Goal: Navigation & Orientation: Find specific page/section

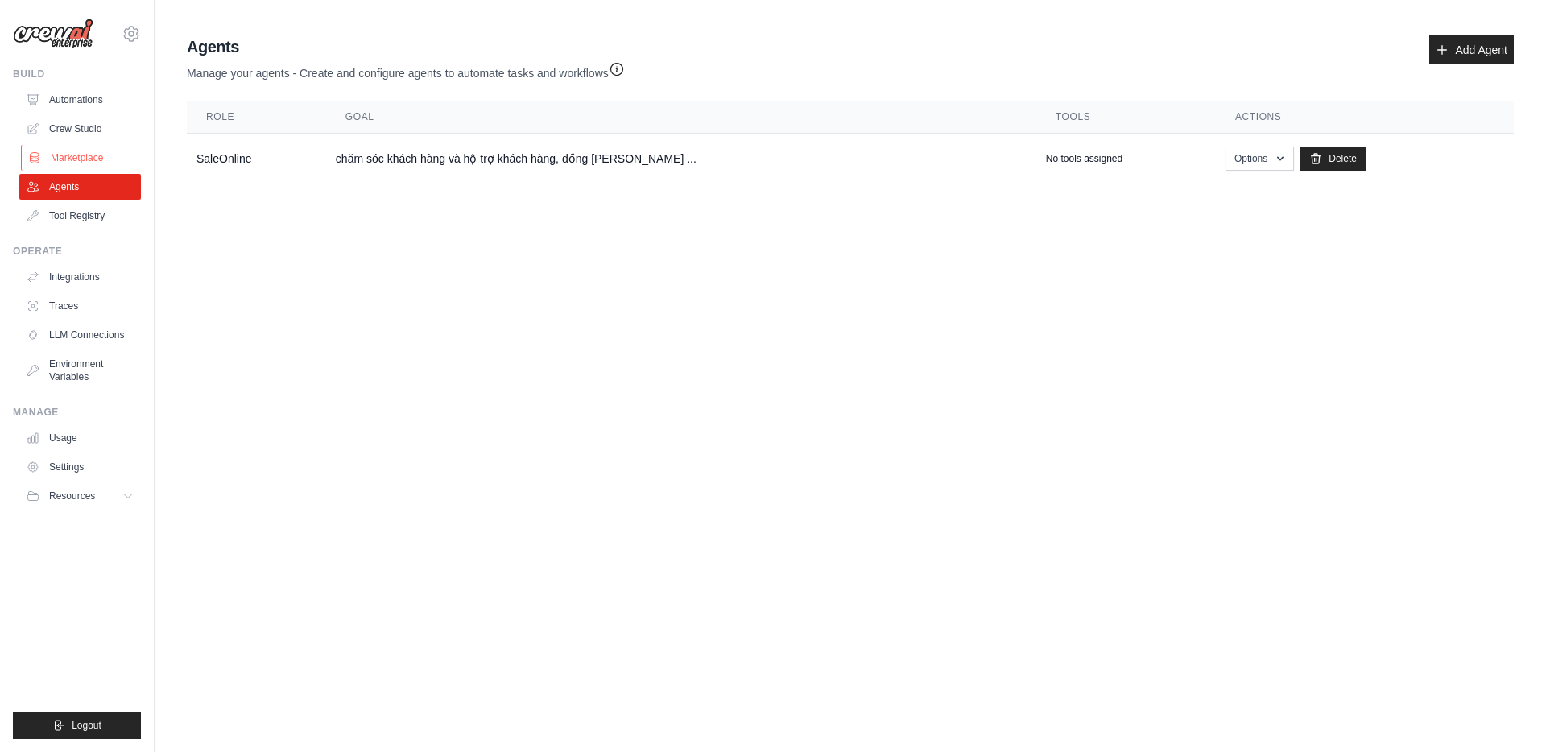
click at [94, 145] on link "Marketplace" at bounding box center [82, 158] width 122 height 26
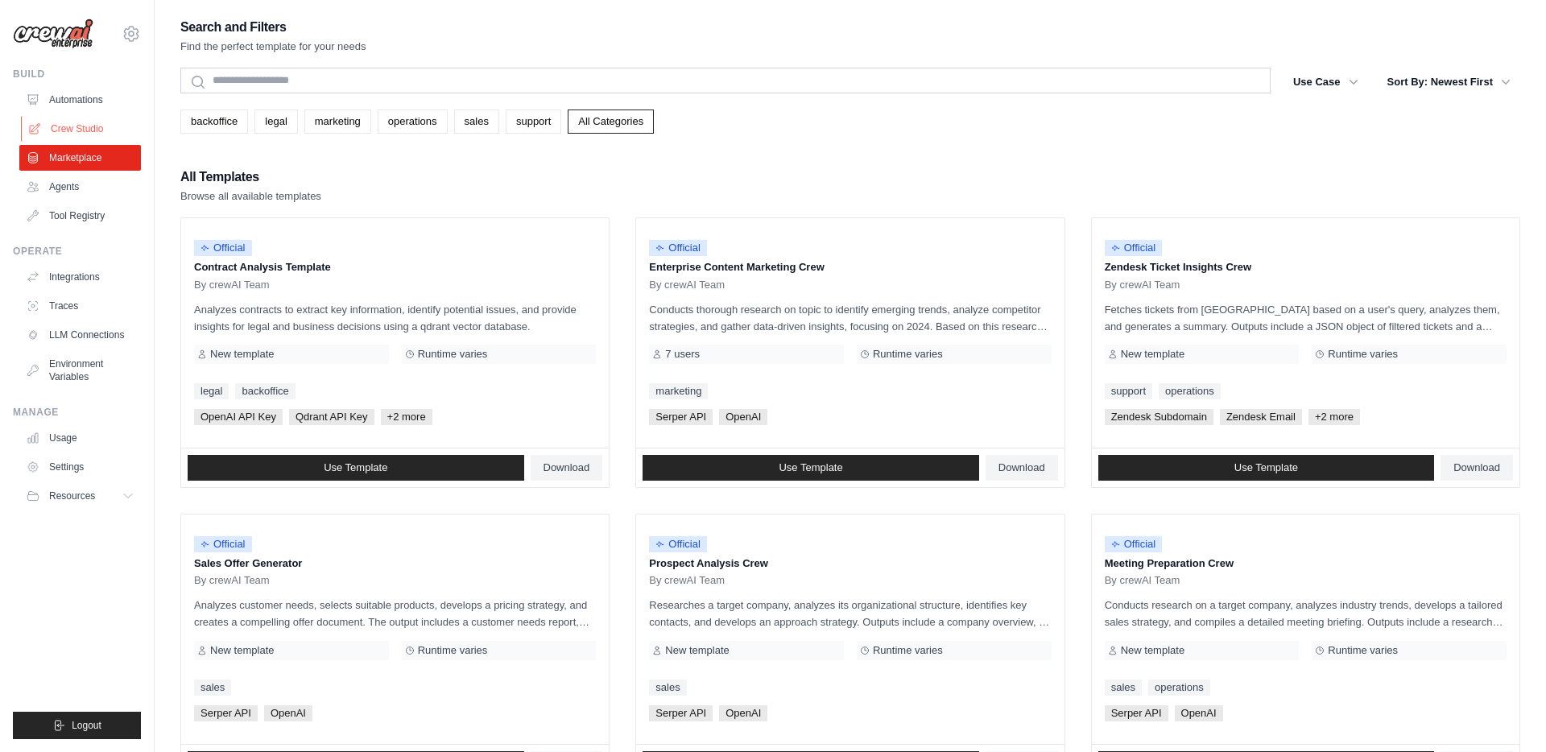
click at [94, 134] on link "Crew Studio" at bounding box center [82, 129] width 122 height 26
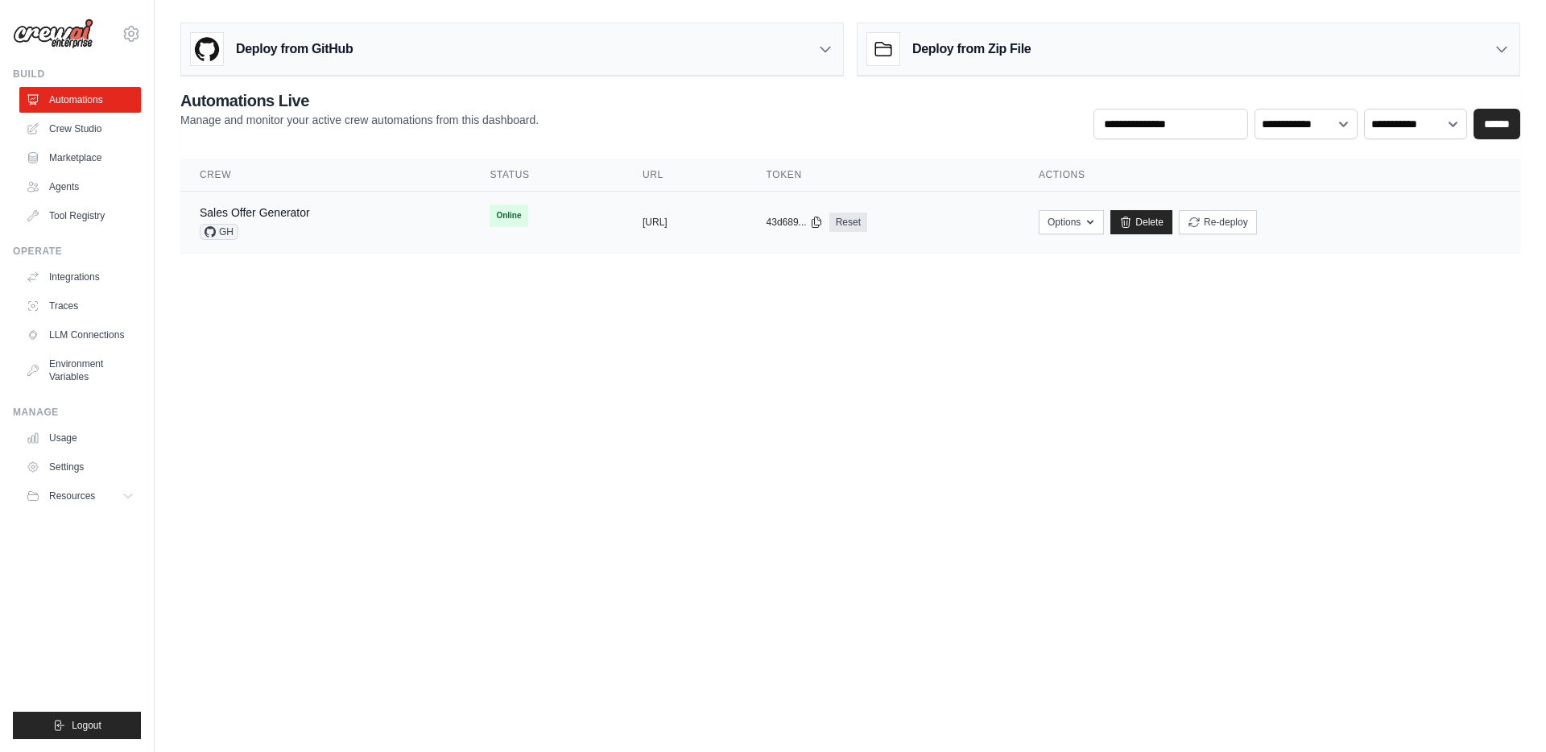
click at [728, 216] on div "copied https://sales-offer-generator-c3c6e" at bounding box center [684, 222] width 85 height 13
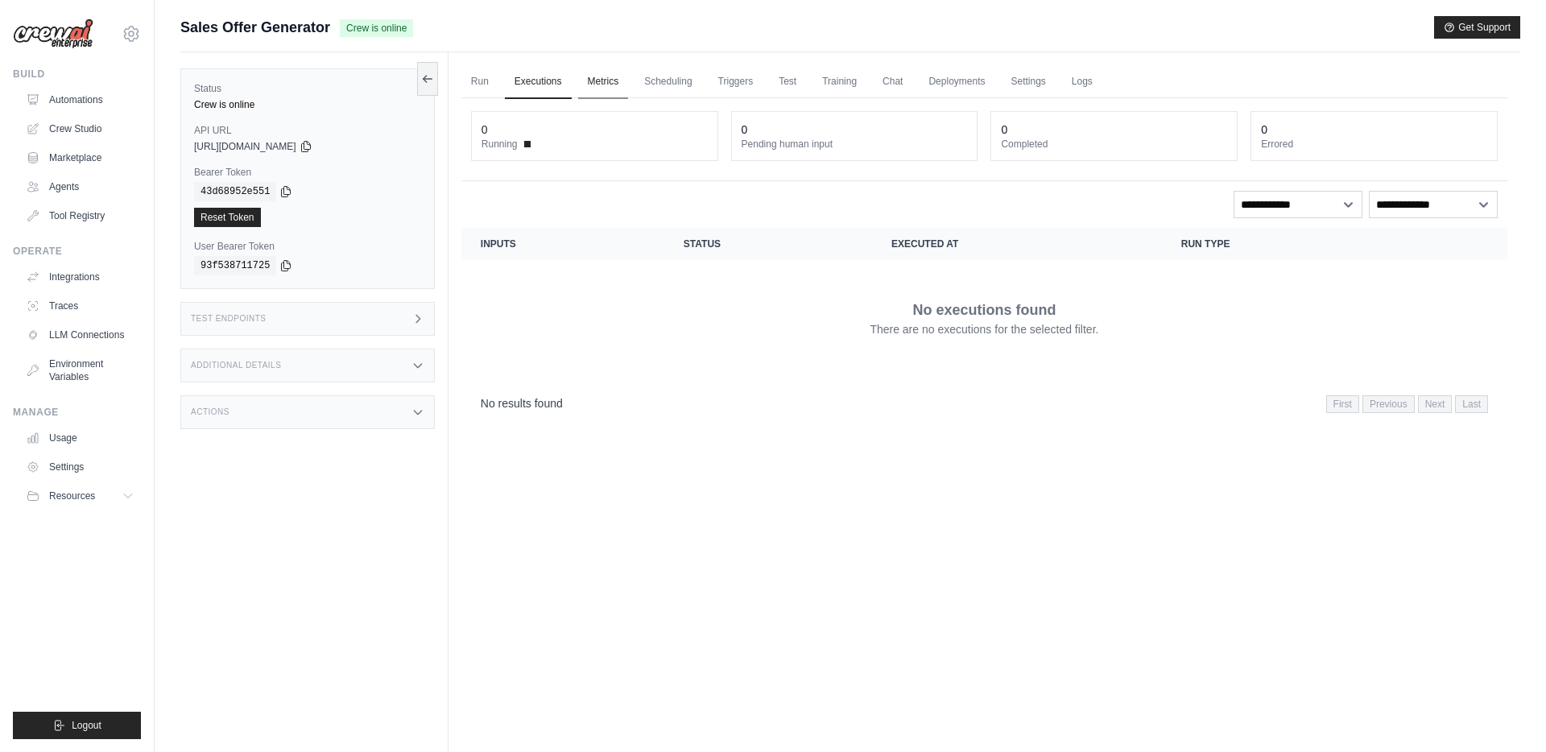
click at [599, 85] on link "Metrics" at bounding box center [603, 82] width 51 height 34
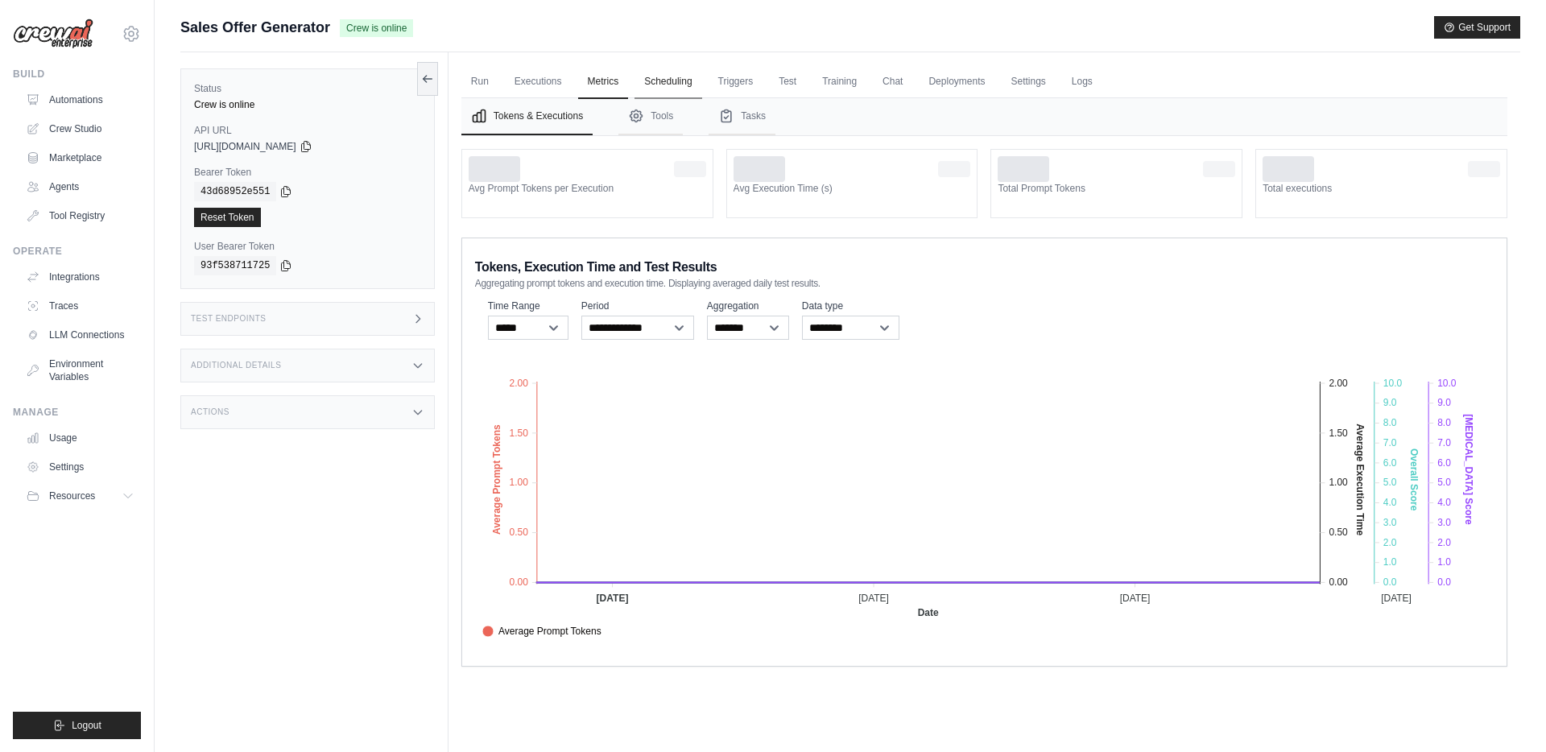
click at [672, 82] on link "Scheduling" at bounding box center [667, 82] width 67 height 34
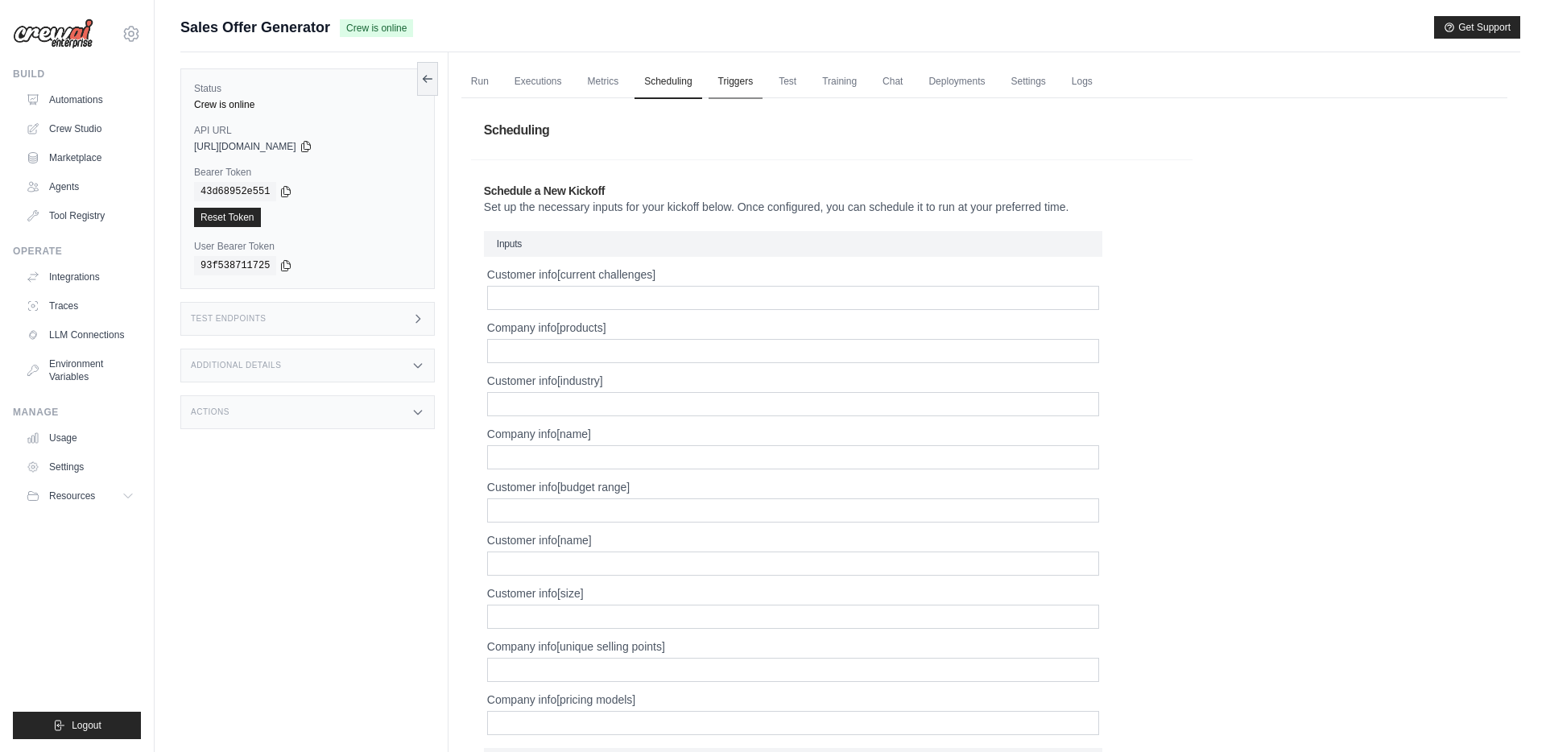
click at [741, 81] on link "Triggers" at bounding box center [735, 82] width 55 height 34
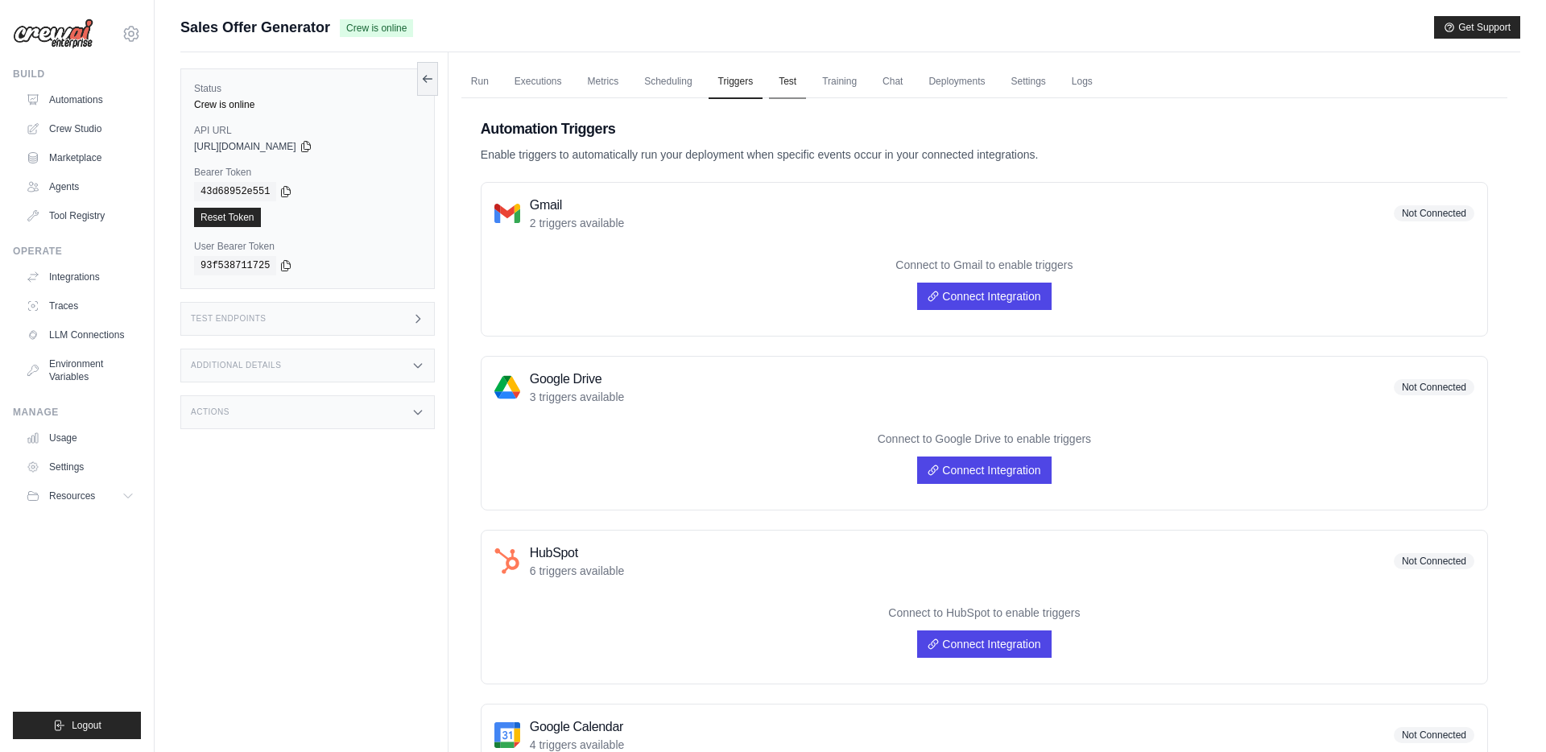
click at [791, 85] on link "Test" at bounding box center [787, 82] width 37 height 34
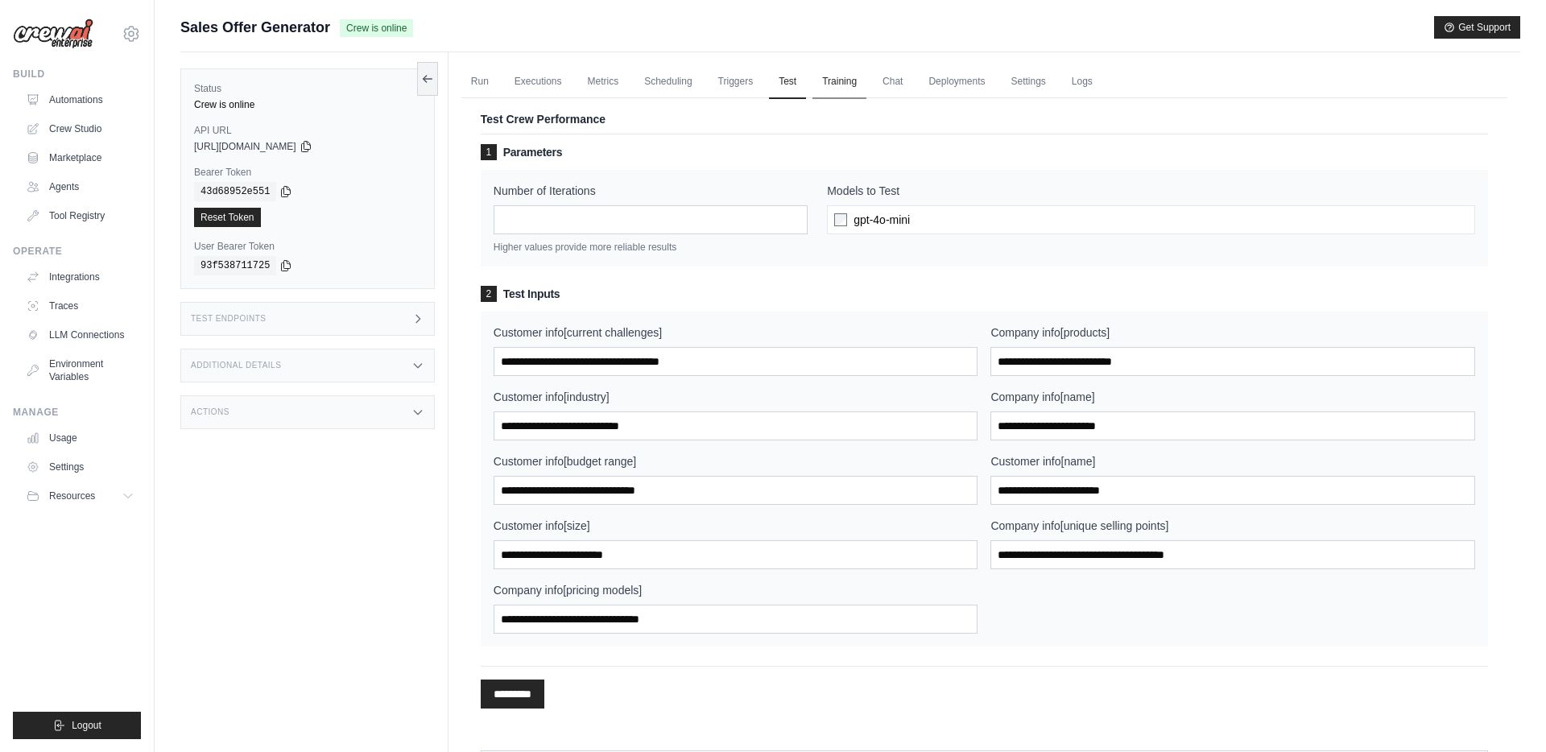
click at [824, 81] on link "Training" at bounding box center [839, 82] width 54 height 34
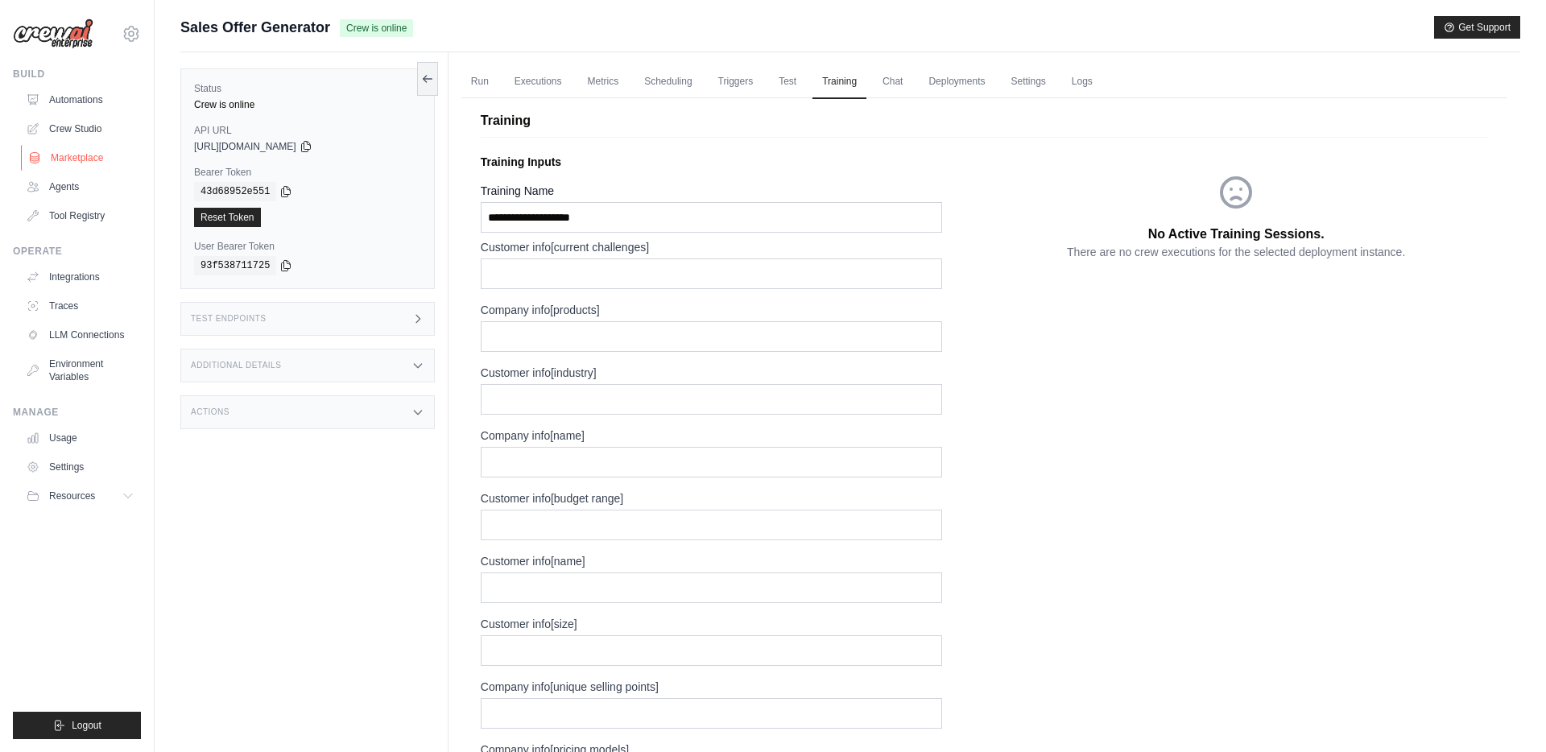
click at [96, 154] on link "Marketplace" at bounding box center [82, 158] width 122 height 26
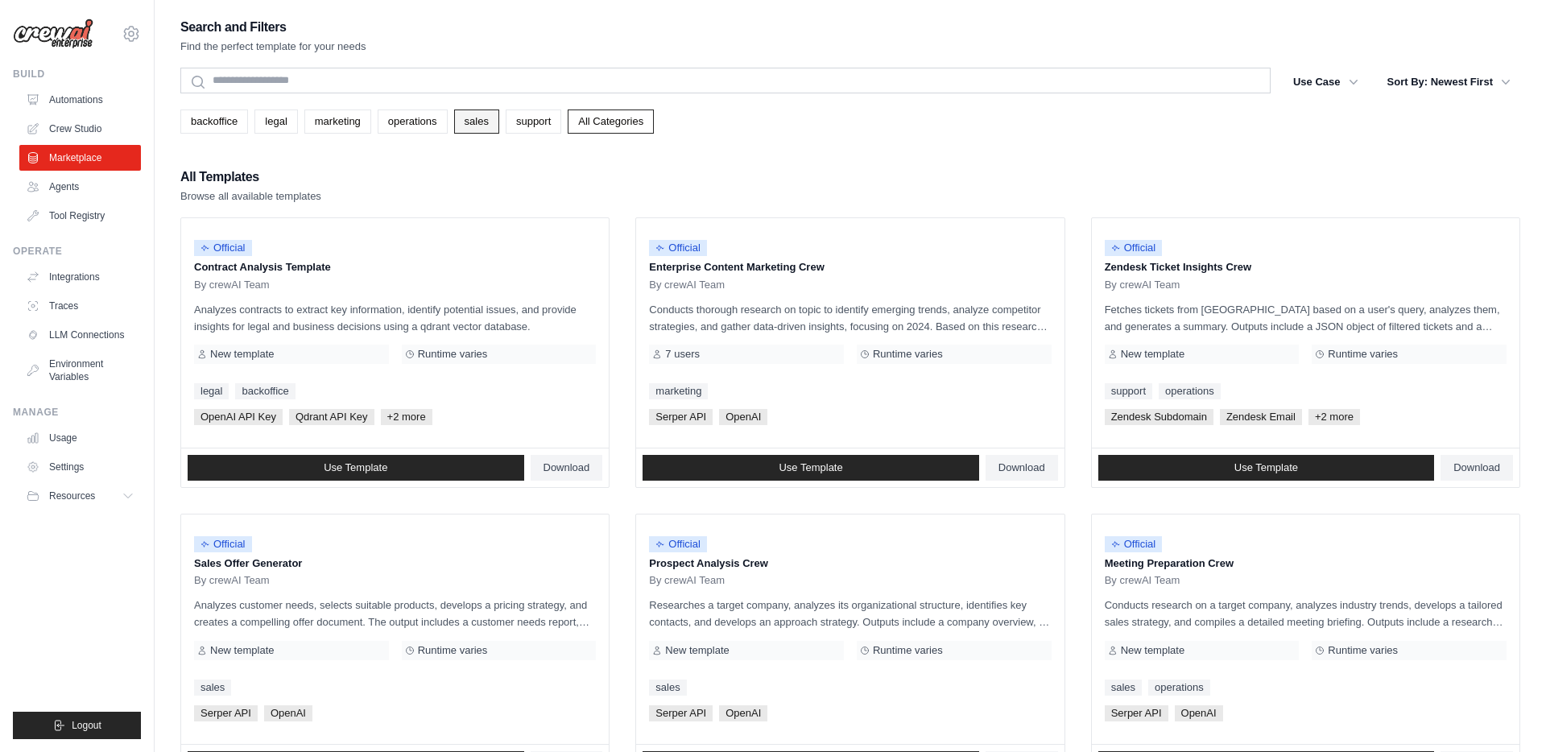
click at [485, 122] on link "sales" at bounding box center [476, 121] width 45 height 24
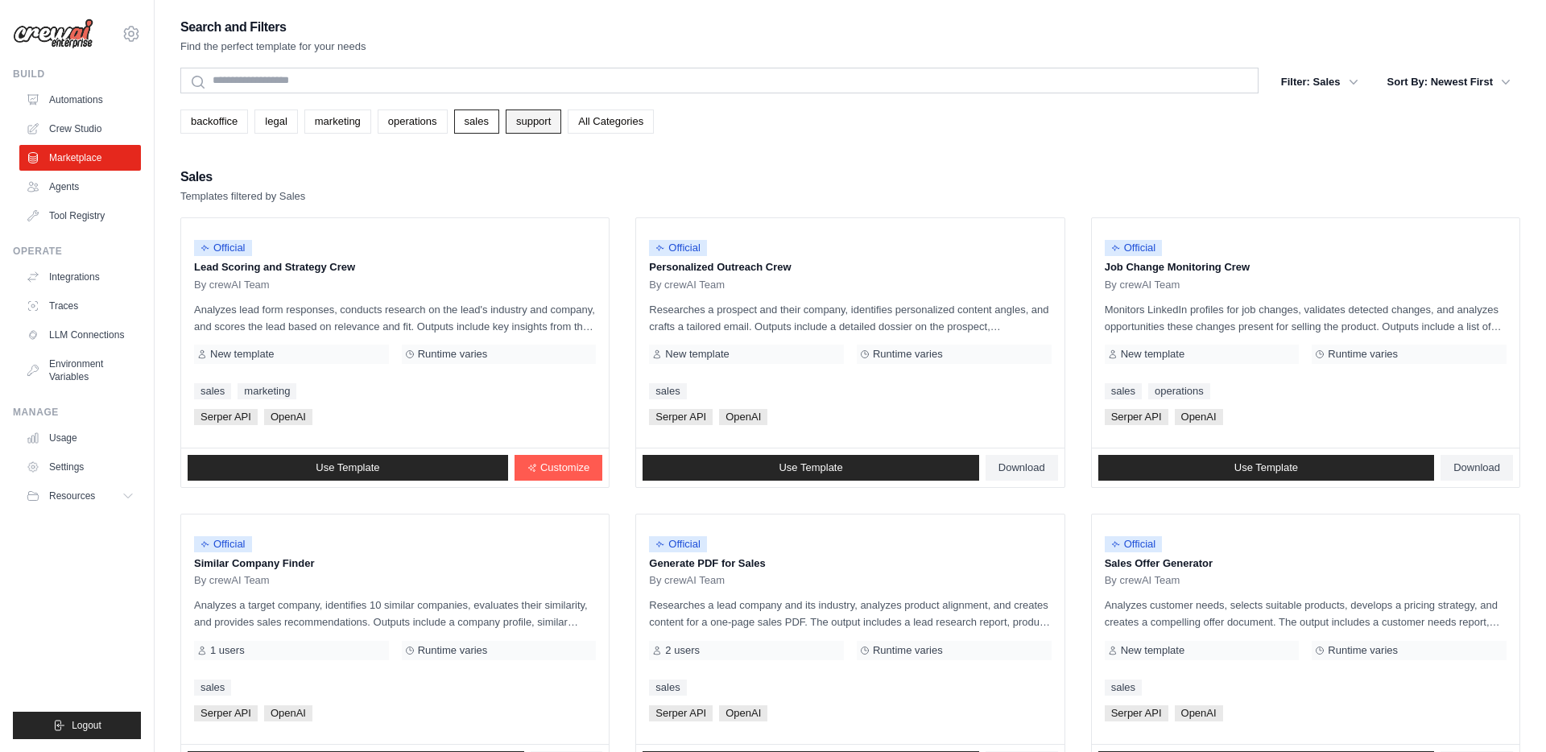
click at [547, 113] on link "support" at bounding box center [534, 121] width 56 height 24
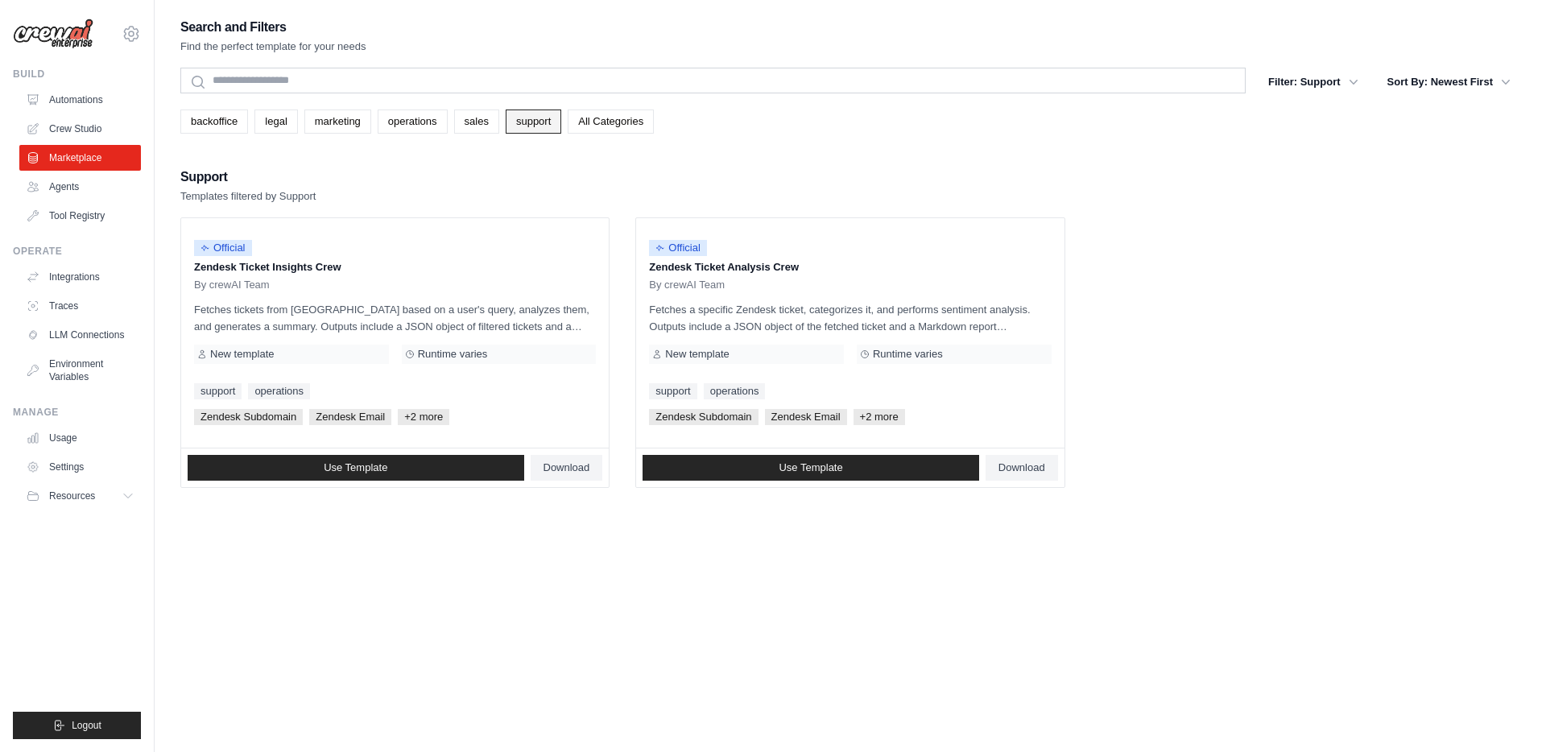
click at [520, 120] on link "support" at bounding box center [534, 121] width 56 height 24
click at [492, 130] on link "sales" at bounding box center [476, 121] width 45 height 24
